Goal: Task Accomplishment & Management: Use online tool/utility

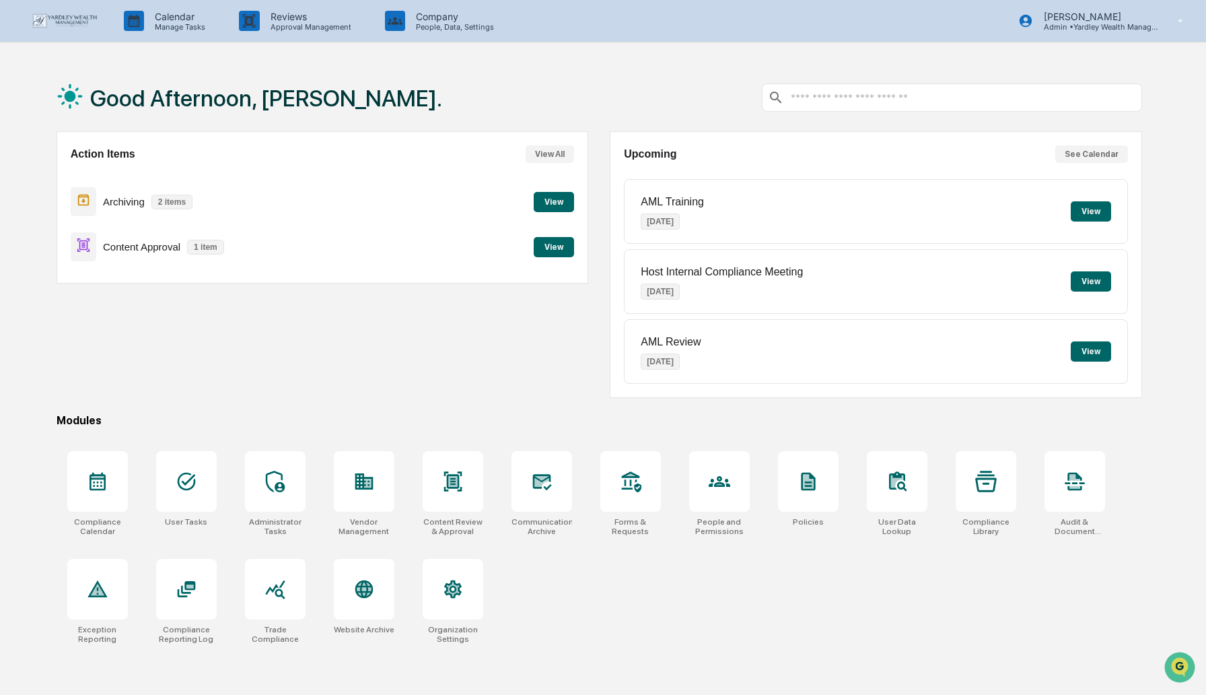
click at [541, 248] on button "View" at bounding box center [554, 247] width 40 height 20
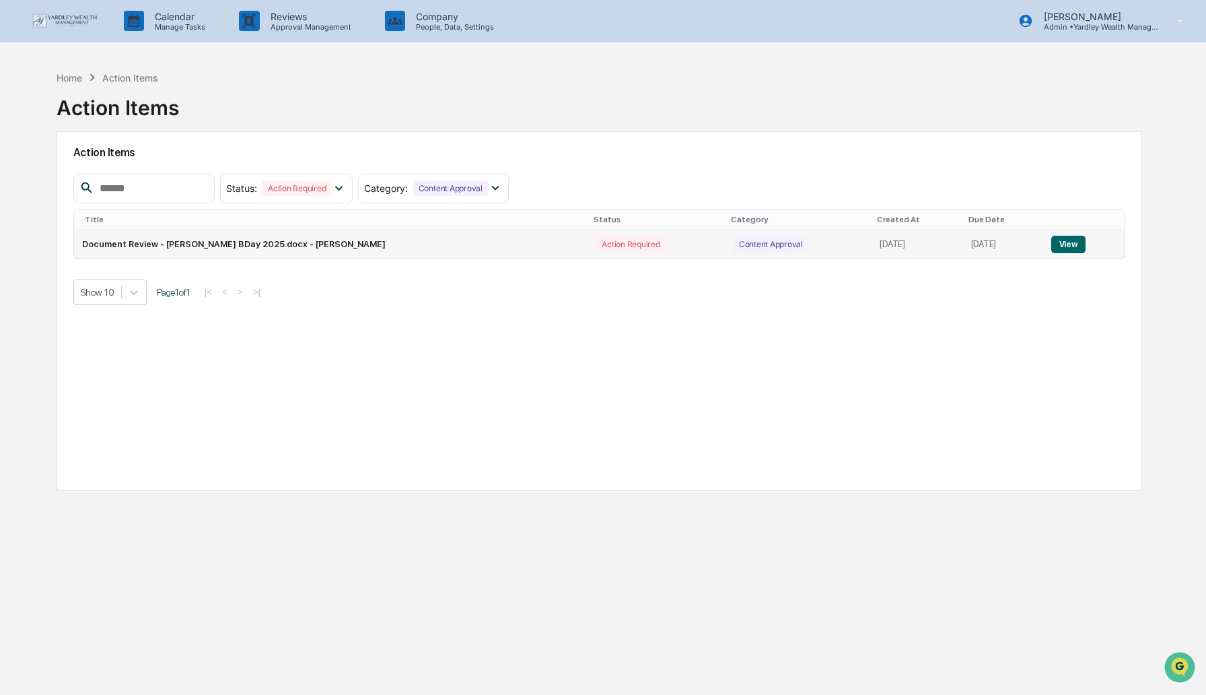
click at [1064, 247] on button "View" at bounding box center [1068, 244] width 34 height 17
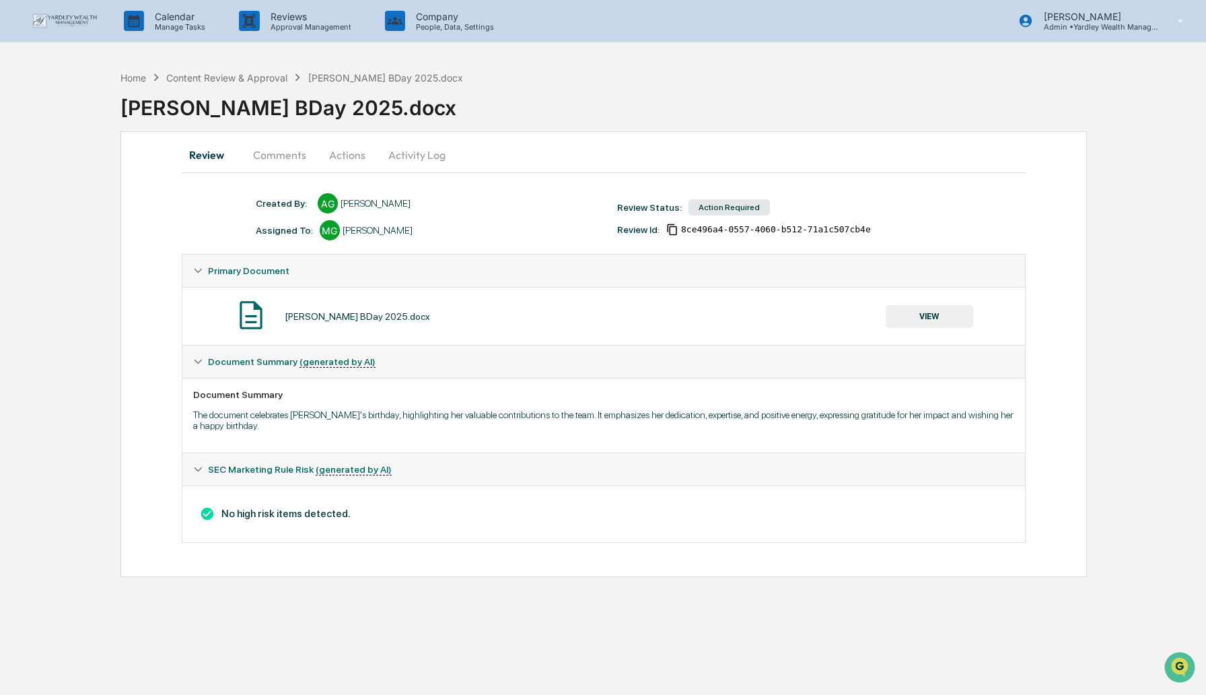
click at [942, 312] on button "VIEW" at bounding box center [929, 316] width 87 height 23
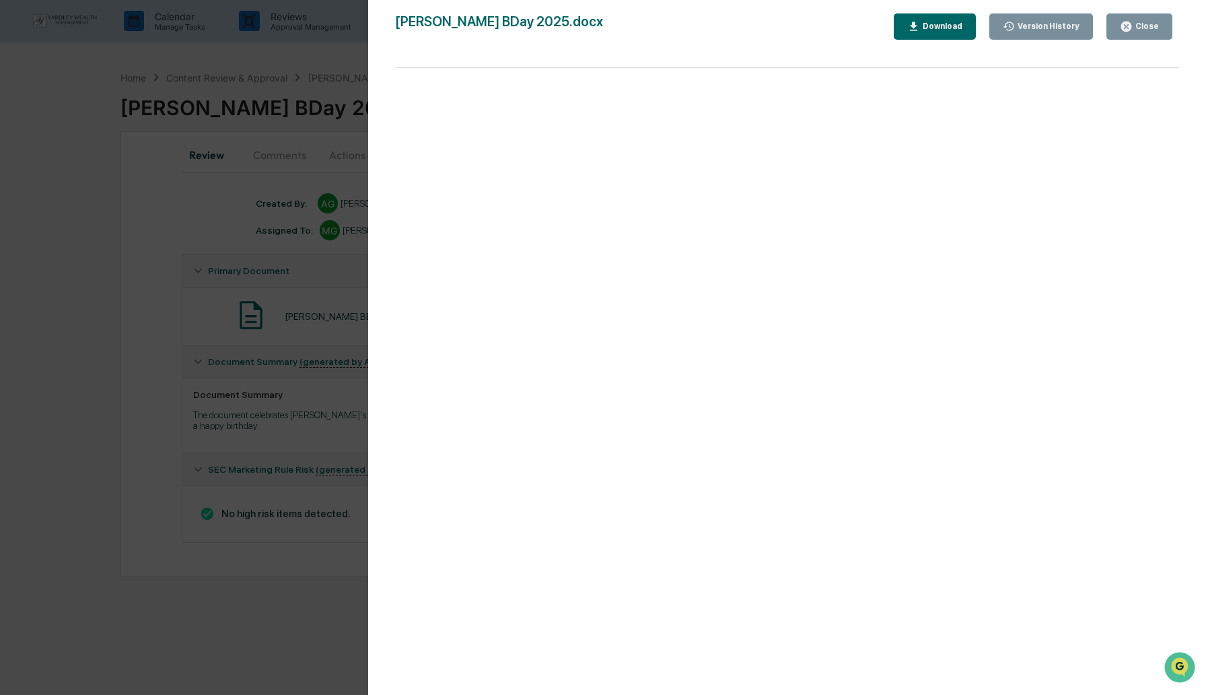
click at [1137, 29] on div "Close" at bounding box center [1146, 26] width 26 height 9
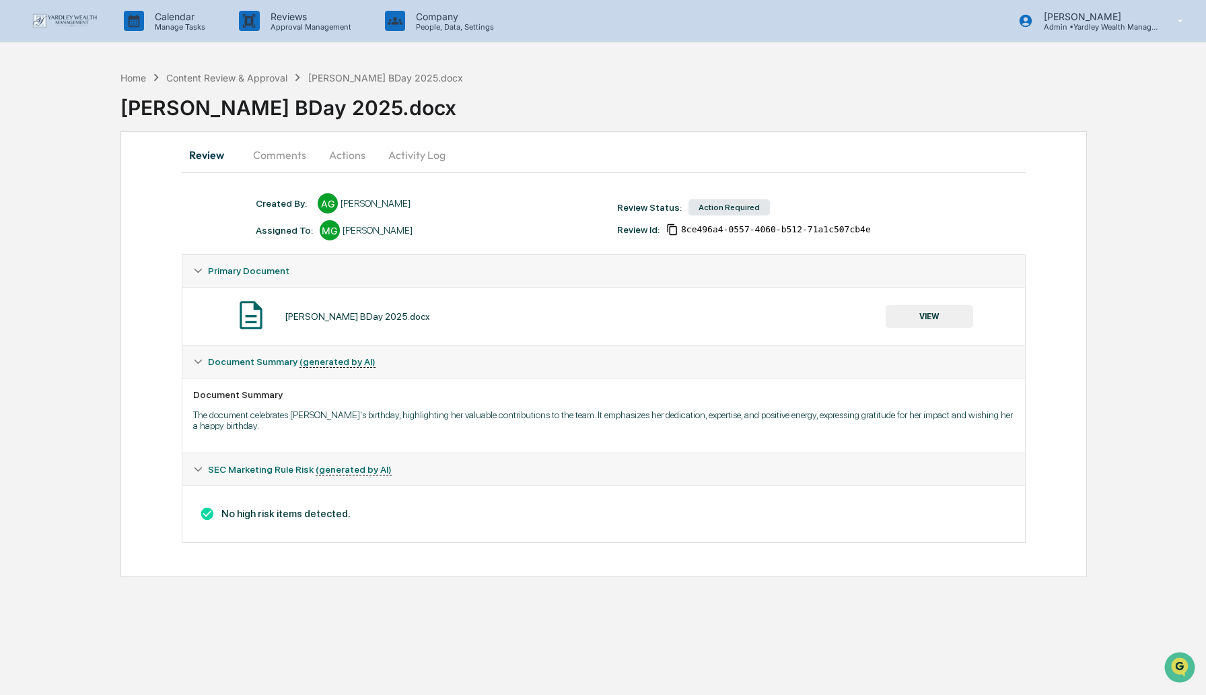
click at [340, 155] on button "Actions" at bounding box center [347, 155] width 61 height 32
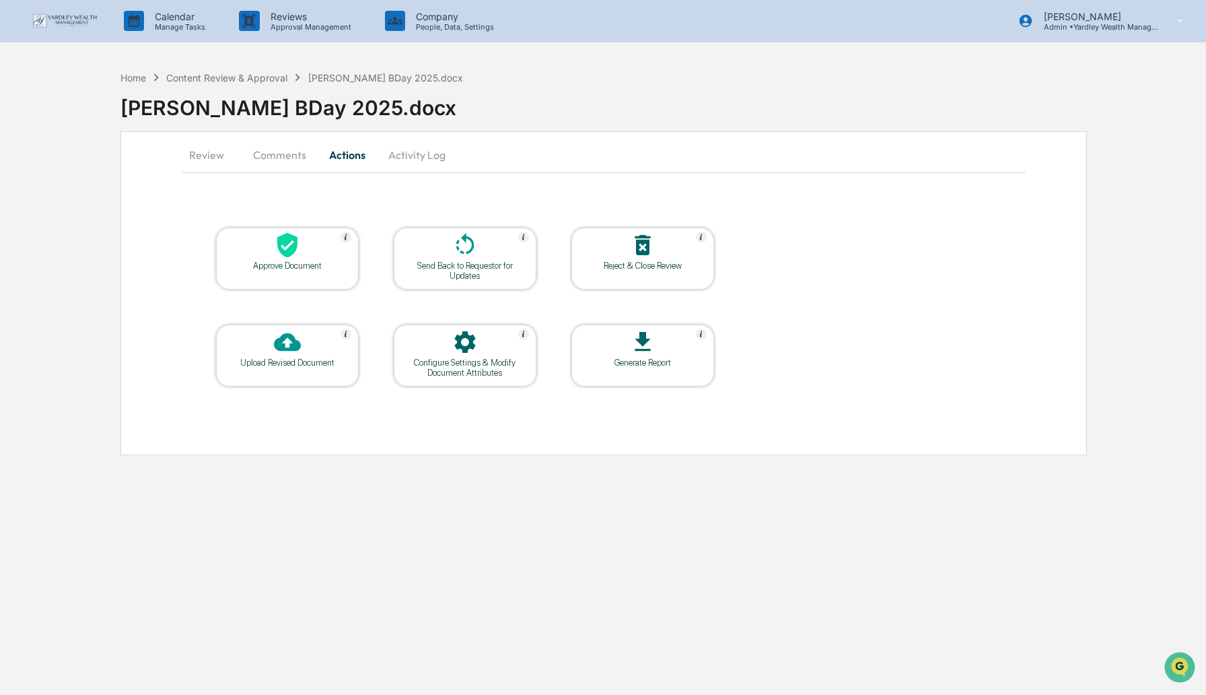
click at [298, 265] on div "Approve Document" at bounding box center [287, 265] width 121 height 10
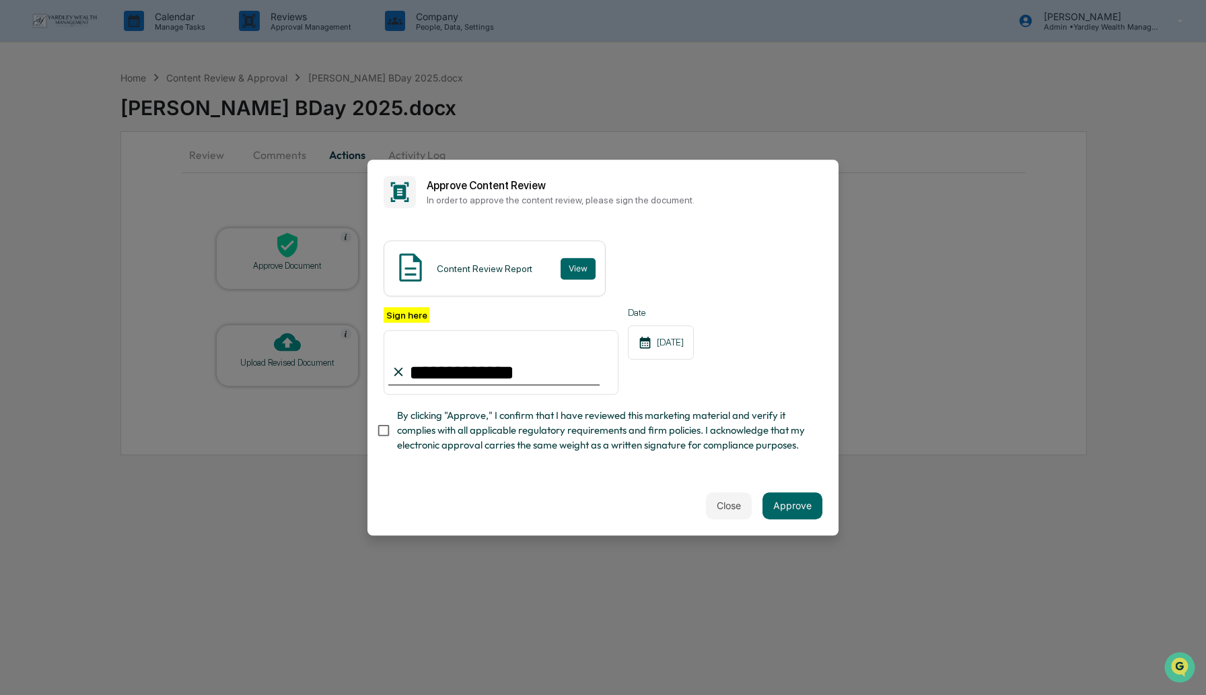
type input "**********"
click at [798, 501] on button "Approve" at bounding box center [793, 505] width 60 height 27
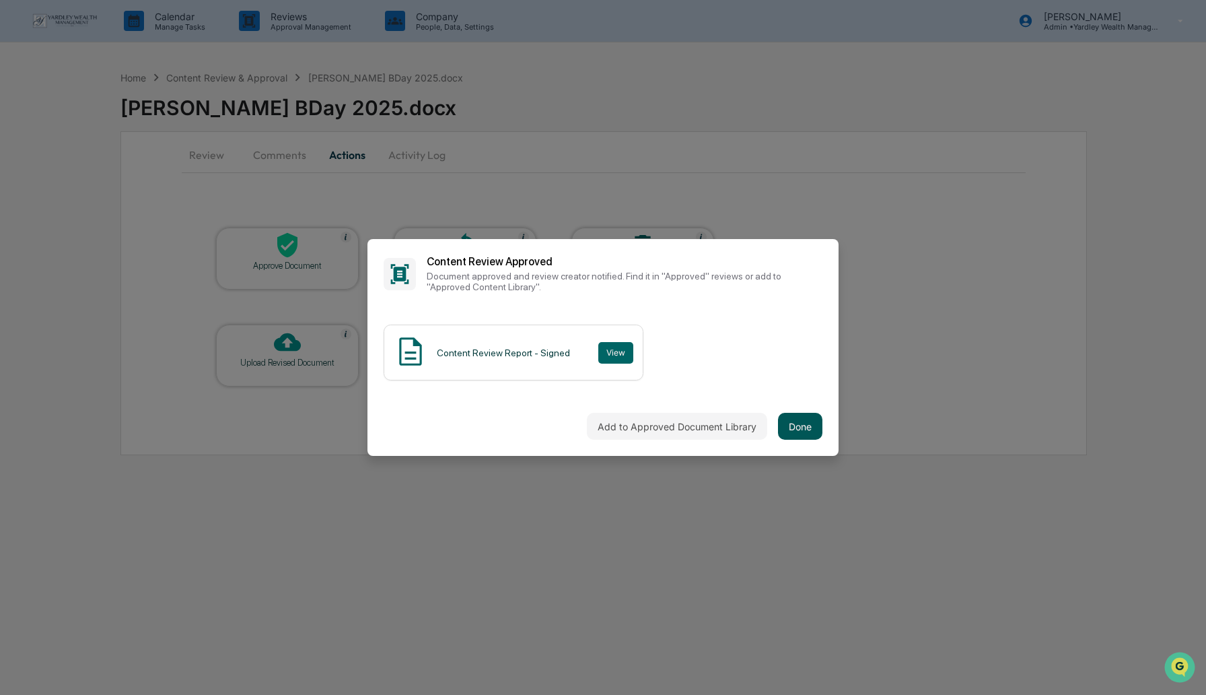
click at [798, 426] on button "Done" at bounding box center [800, 426] width 44 height 27
